Goal: Task Accomplishment & Management: Manage account settings

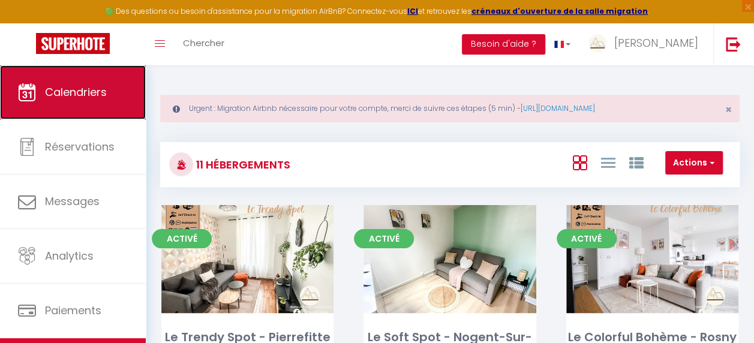
click at [103, 109] on link "Calendriers" at bounding box center [73, 92] width 146 height 54
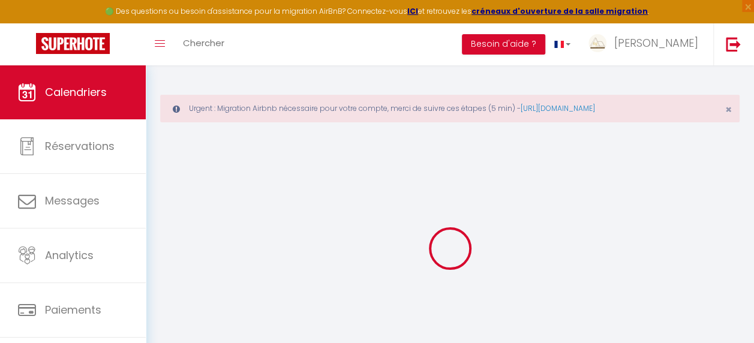
select select
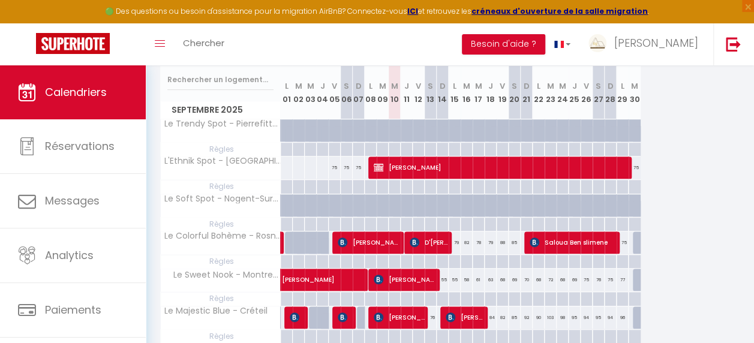
scroll to position [300, 0]
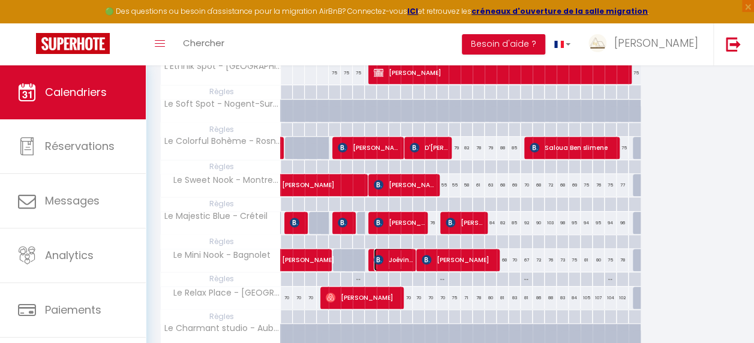
click at [392, 259] on span "Joévin PILASTRE" at bounding box center [394, 259] width 40 height 23
select select "OK"
select select "1"
select select "0"
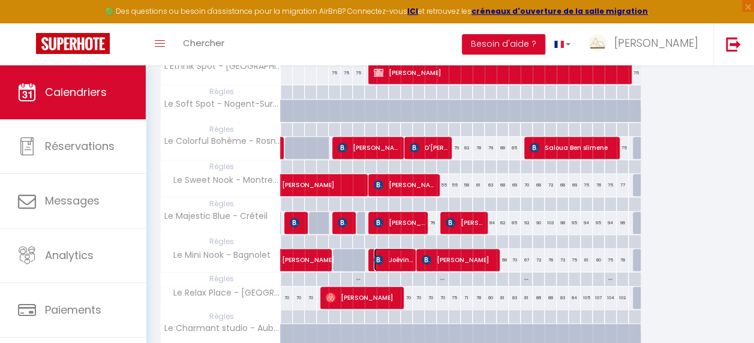
select select "1"
select select
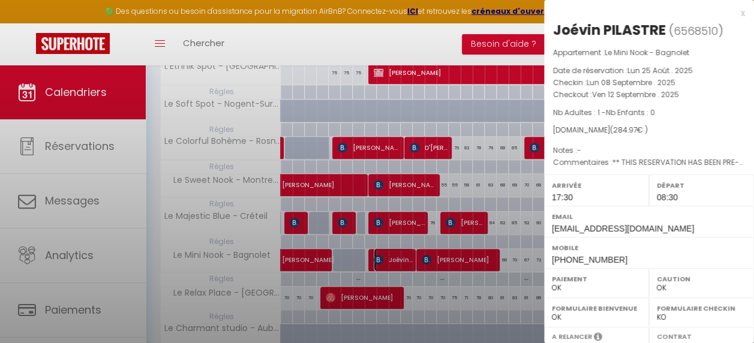
select select "8321"
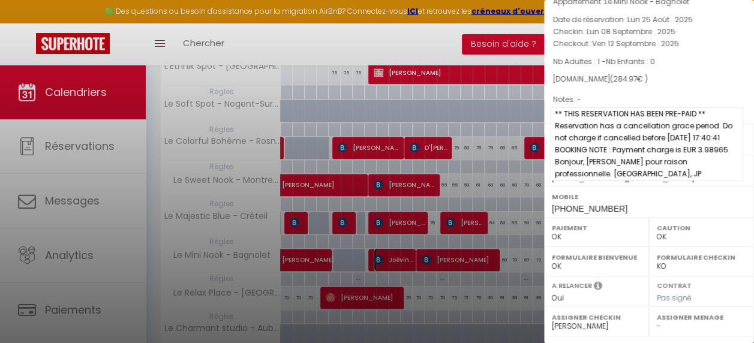
scroll to position [120, 0]
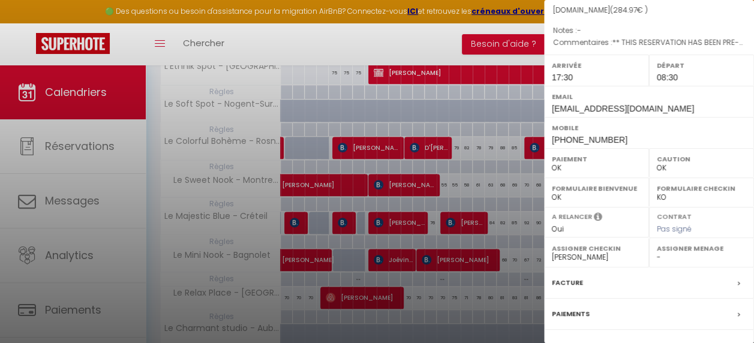
click at [401, 259] on div at bounding box center [377, 171] width 754 height 343
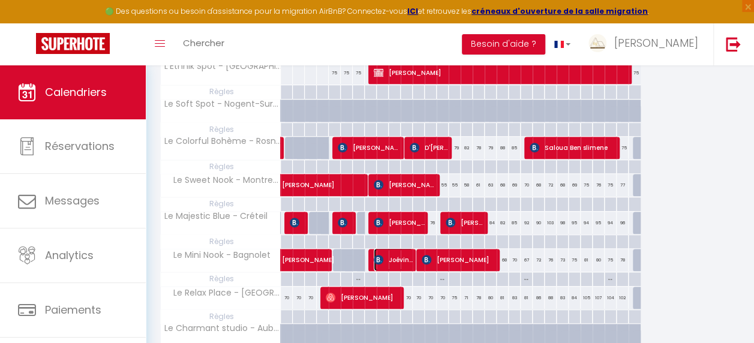
click at [402, 259] on span "Joévin PILASTRE" at bounding box center [394, 259] width 40 height 23
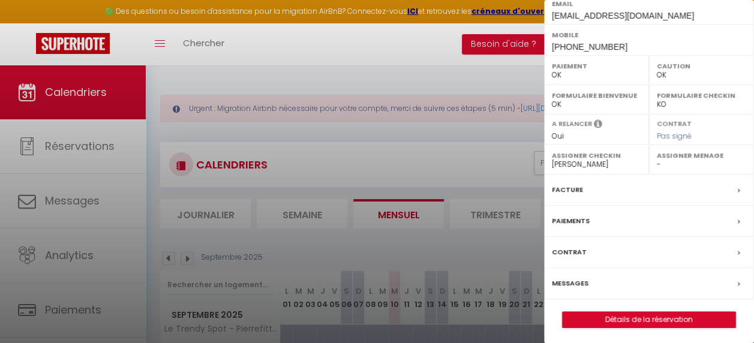
scroll to position [240, 0]
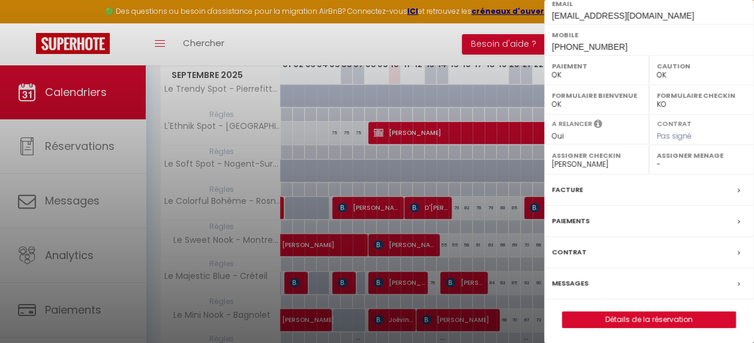
click at [642, 305] on div "Joévin PILASTRE ( 6568510 ) Appartement : Le Mini Nook - Bagnolet Date de réser…" at bounding box center [649, 67] width 210 height 521
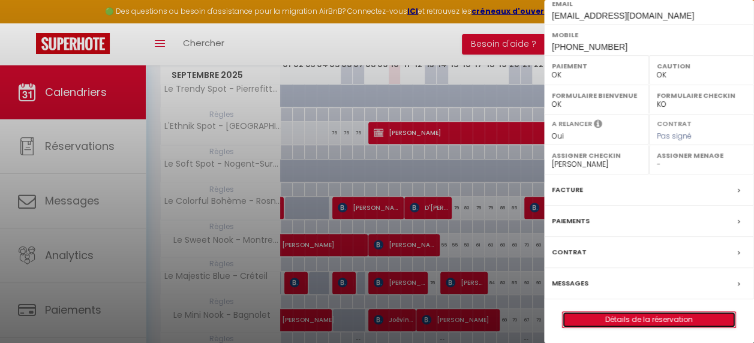
click at [640, 312] on link "Détails de la réservation" at bounding box center [649, 320] width 173 height 16
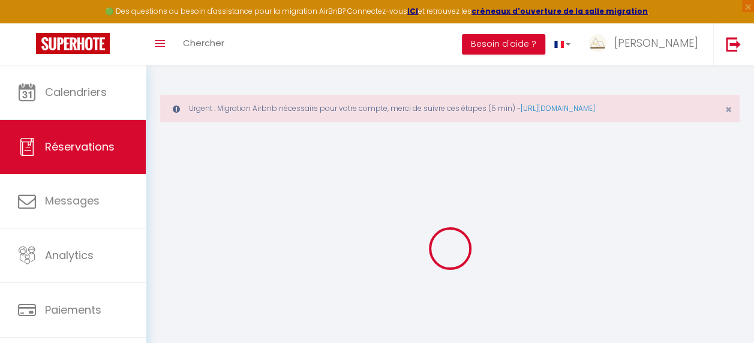
select select
checkbox input "false"
select select
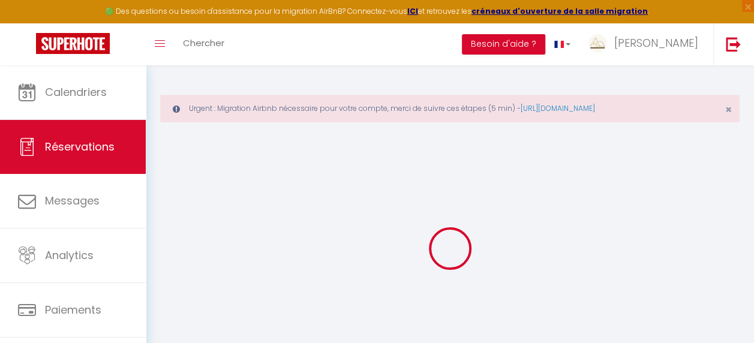
checkbox input "false"
type textarea "** THIS RESERVATION HAS BEEN PRE-PAID ** Reservation has a cancellation grace p…"
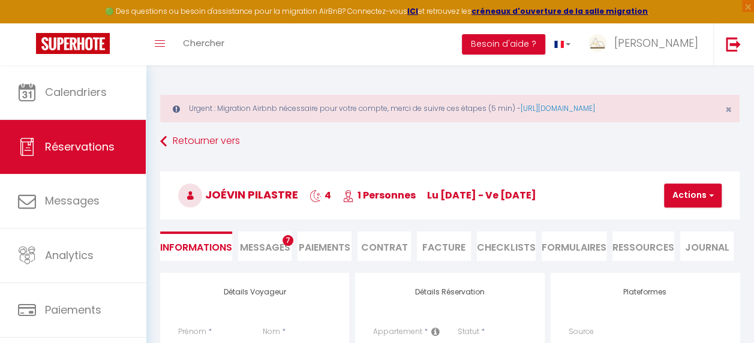
type input "35"
type input "32.17"
select select
checkbox input "false"
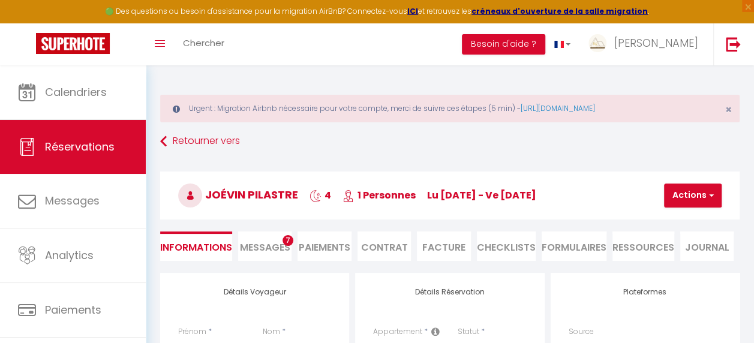
select select "17:30"
select select "08:30"
